Goal: Check status: Check status

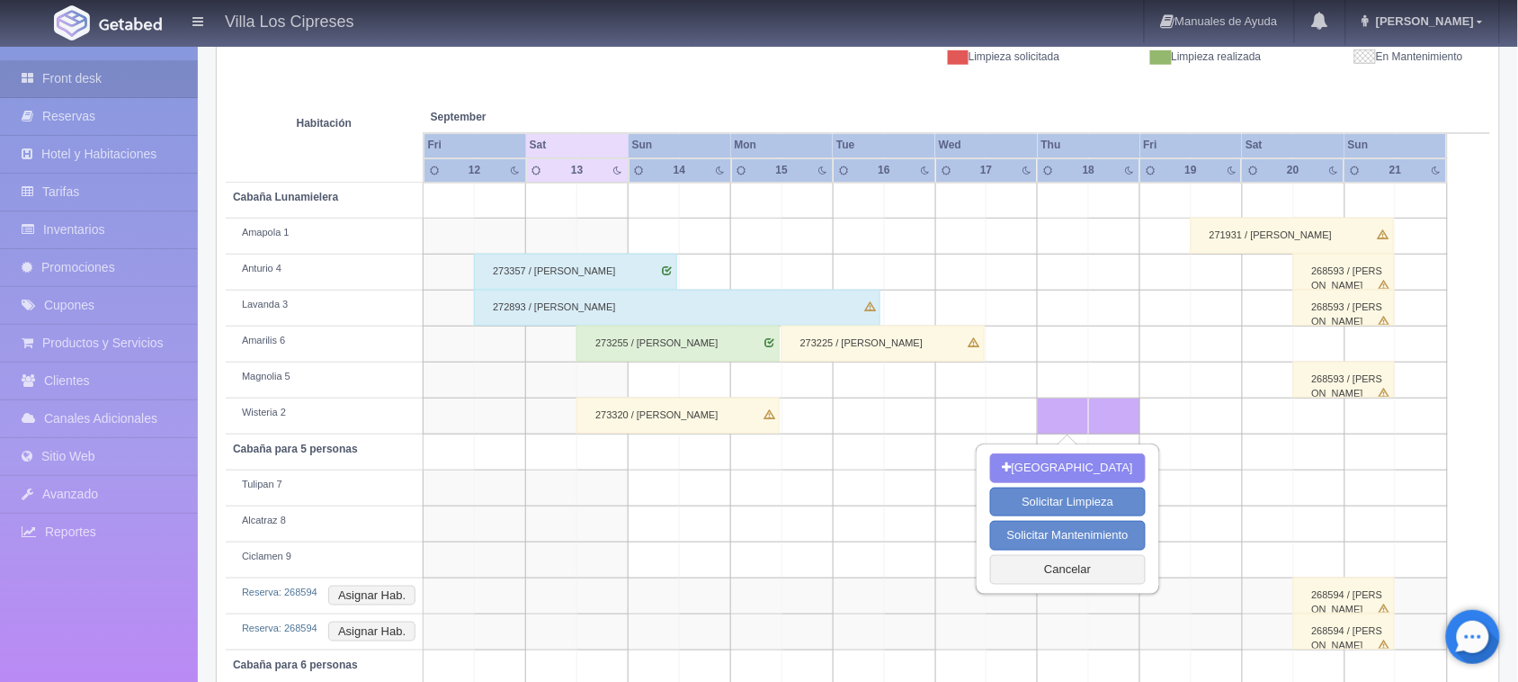
scroll to position [274, 0]
click at [652, 423] on div "273320 / [PERSON_NAME]" at bounding box center [677, 414] width 203 height 36
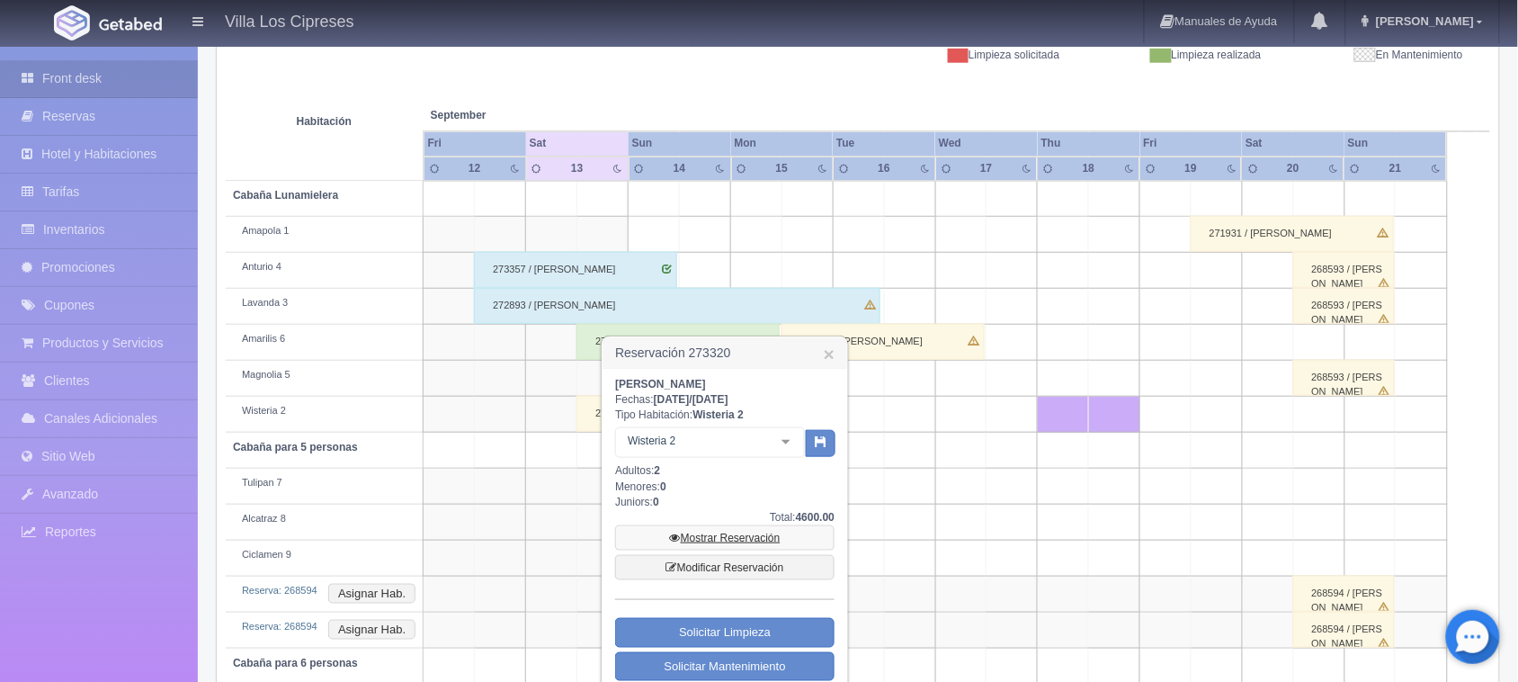
click at [717, 541] on link "Mostrar Reservación" at bounding box center [724, 537] width 219 height 25
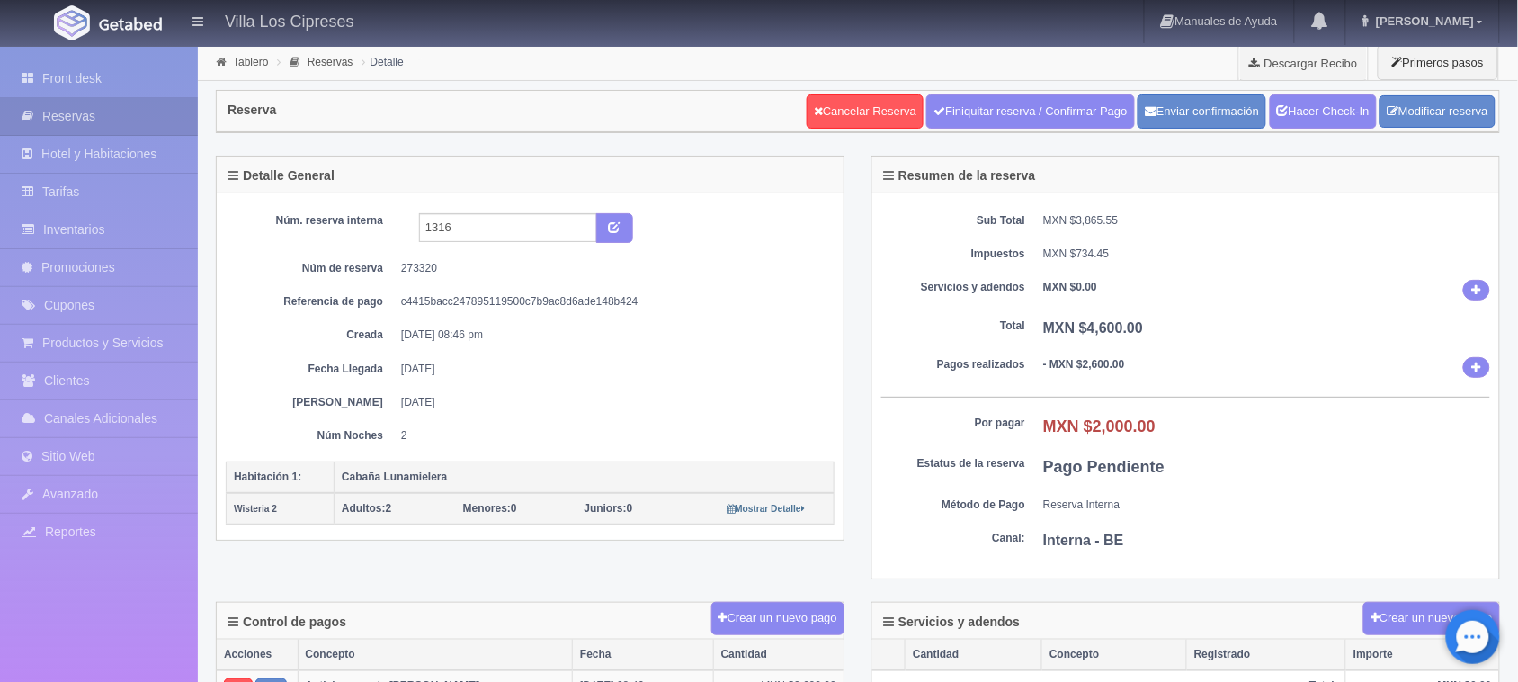
click at [110, 25] on img at bounding box center [130, 23] width 63 height 13
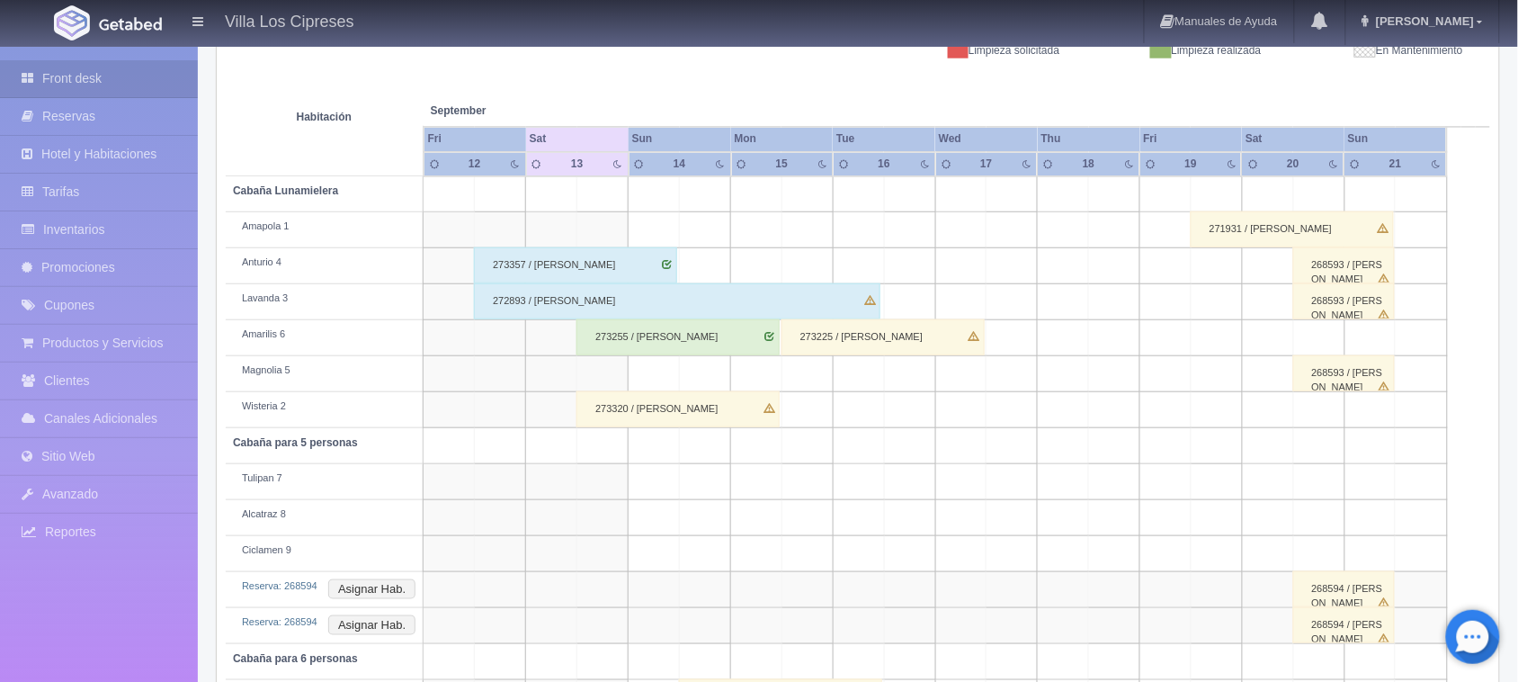
scroll to position [279, 0]
click at [664, 343] on div "273255 / [PERSON_NAME]" at bounding box center [677, 337] width 203 height 36
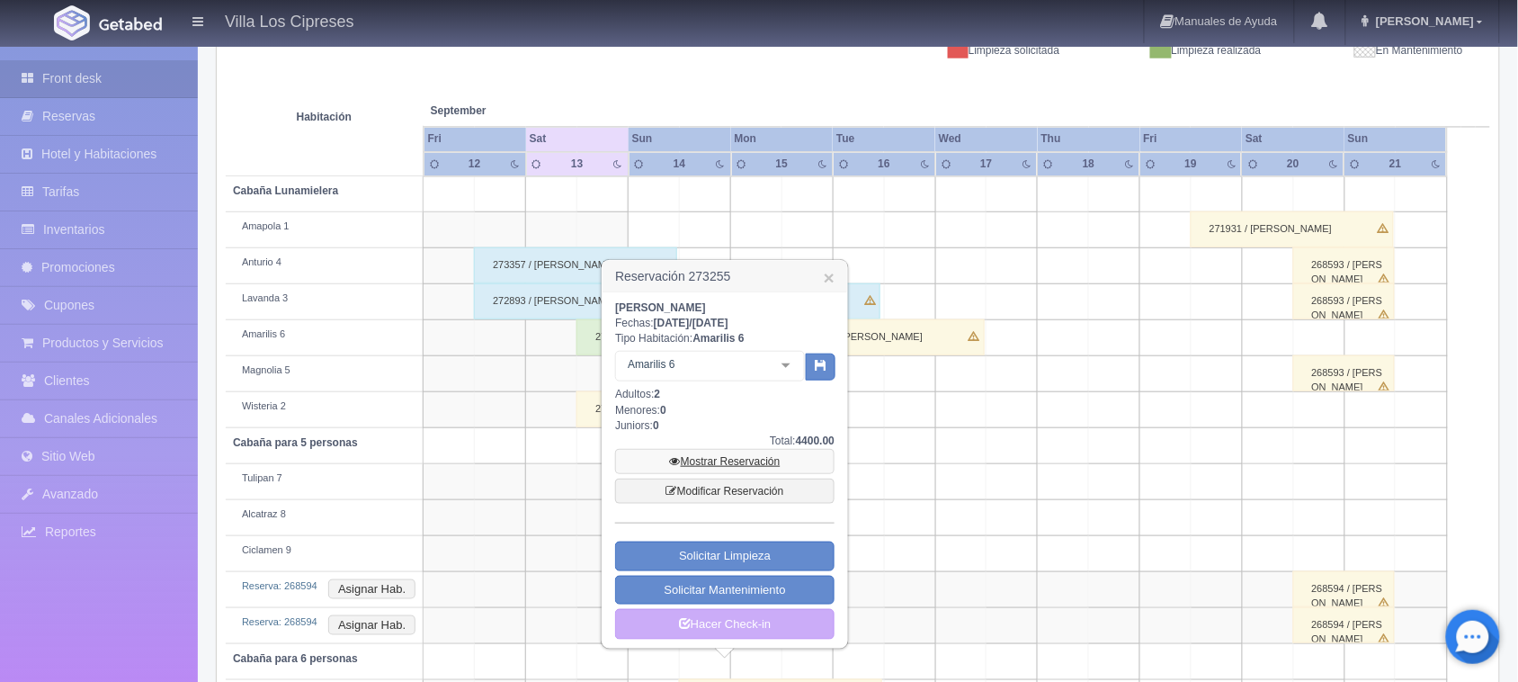
click at [726, 468] on link "Mostrar Reservación" at bounding box center [724, 461] width 219 height 25
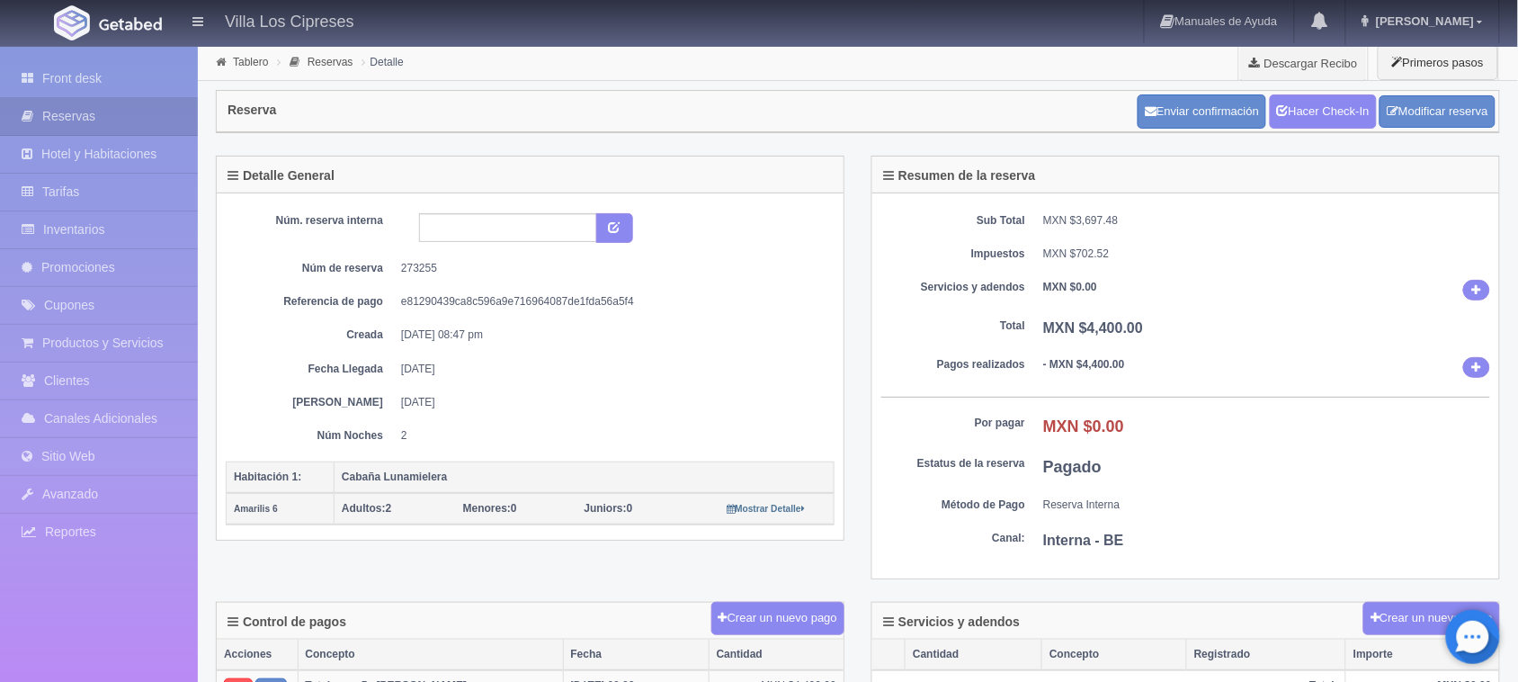
click at [128, 29] on img at bounding box center [130, 23] width 63 height 13
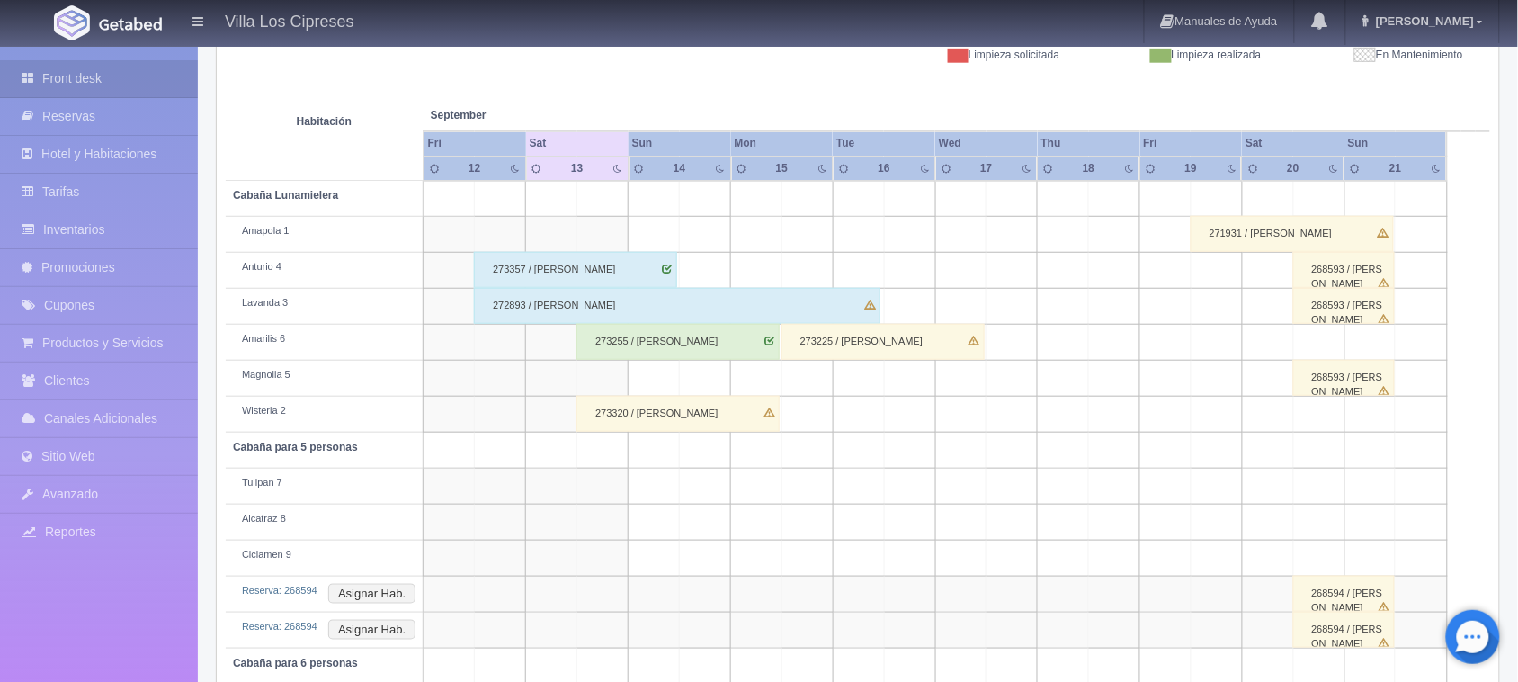
scroll to position [387, 0]
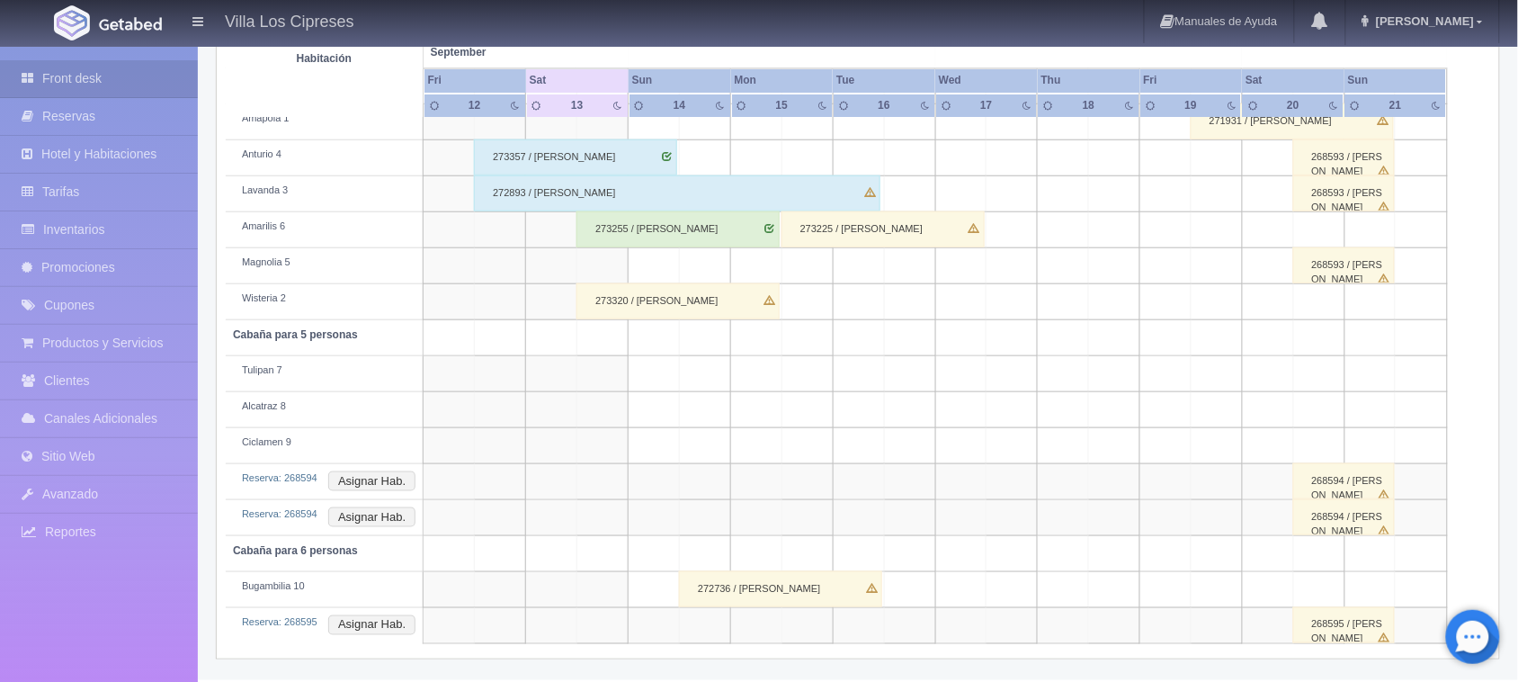
click at [672, 306] on div "273320 / Andrea Torrez" at bounding box center [677, 301] width 203 height 36
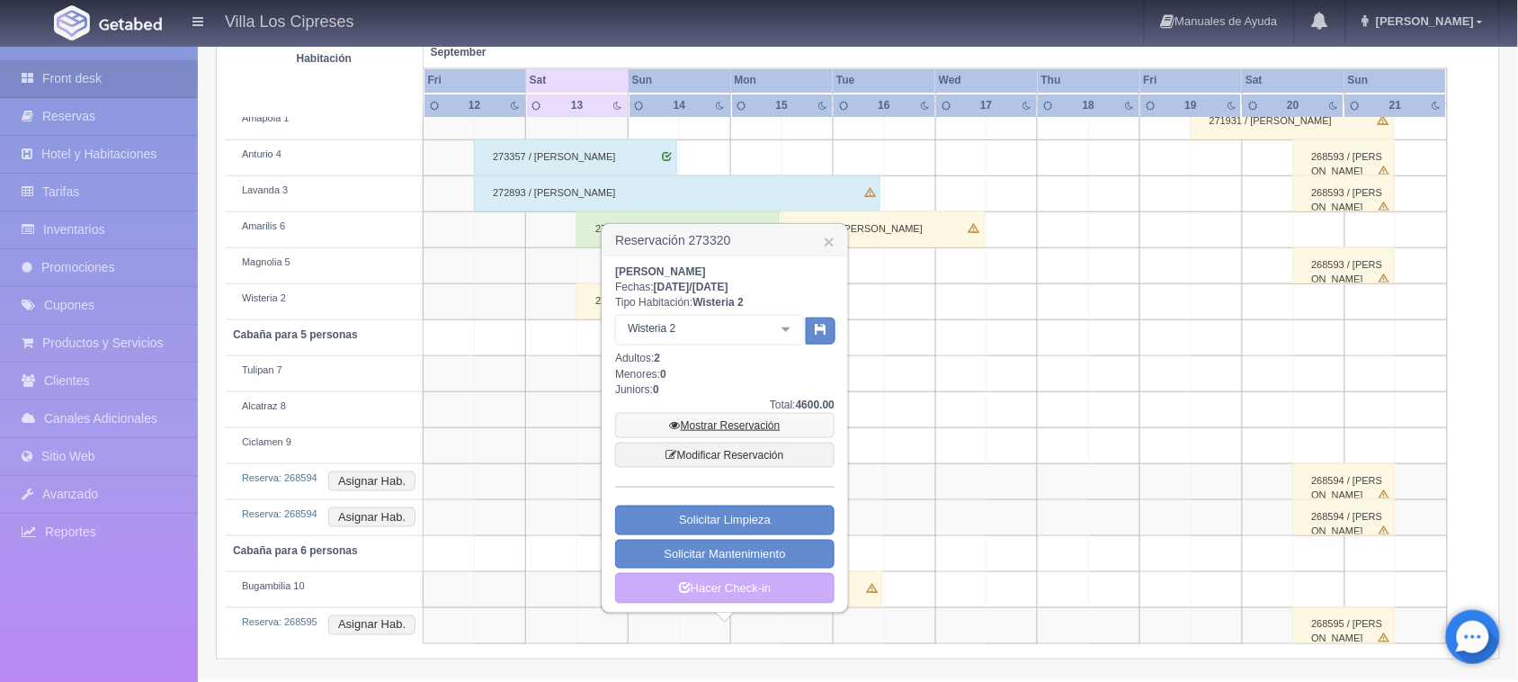
click at [722, 425] on link "Mostrar Reservación" at bounding box center [724, 425] width 219 height 25
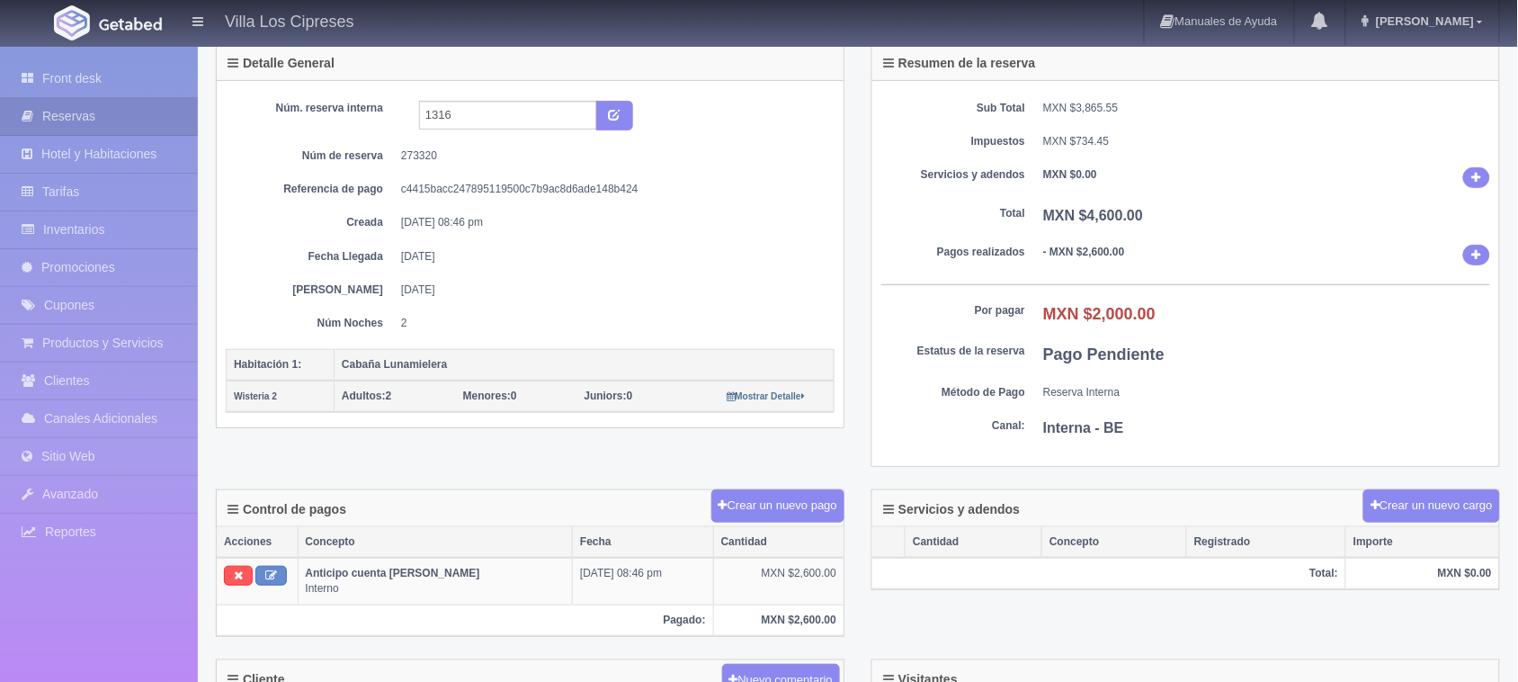
scroll to position [112, 0]
click at [128, 22] on img at bounding box center [130, 23] width 63 height 13
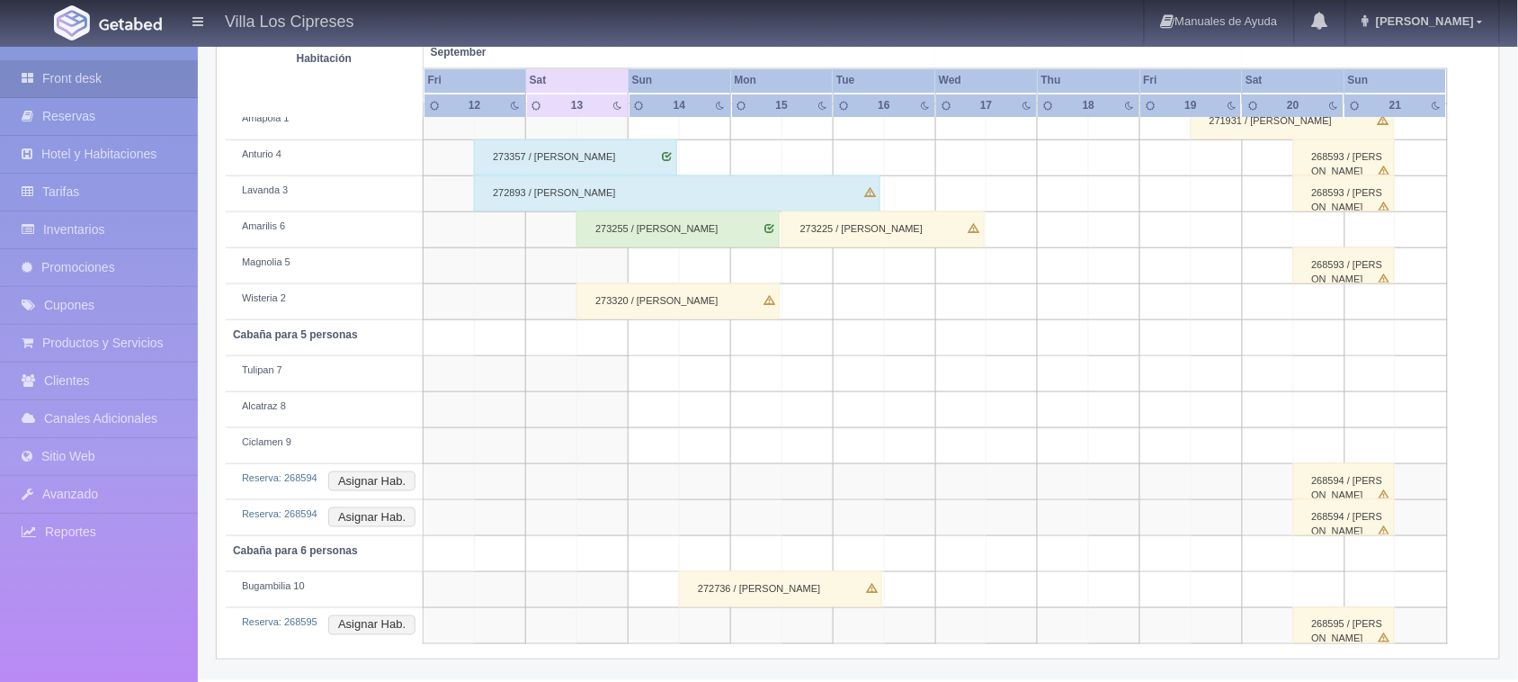
scroll to position [387, 0]
